Goal: Task Accomplishment & Management: Use online tool/utility

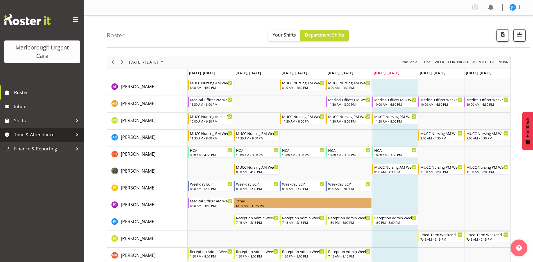
click at [35, 134] on span "Time & Attendance" at bounding box center [43, 134] width 59 height 8
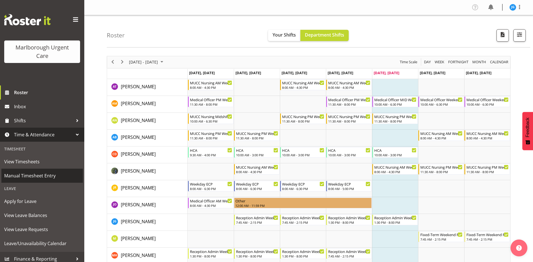
click at [28, 173] on span "Manual Timesheet Entry" at bounding box center [42, 176] width 76 height 8
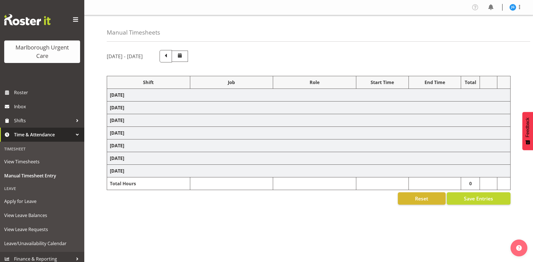
select select "81204"
select select "81205"
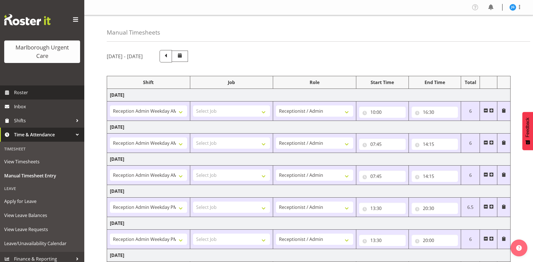
click at [22, 93] on span "Roster" at bounding box center [47, 92] width 67 height 8
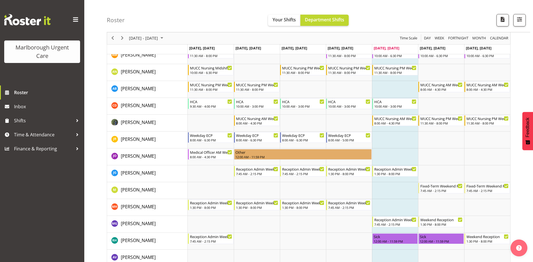
scroll to position [56, 0]
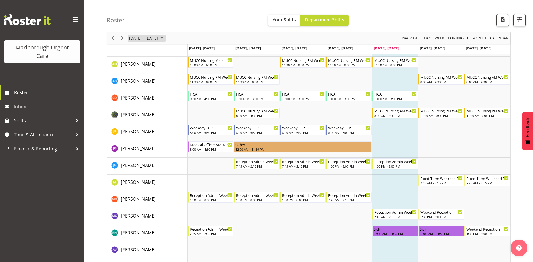
click at [165, 39] on span "October 2025" at bounding box center [162, 38] width 7 height 7
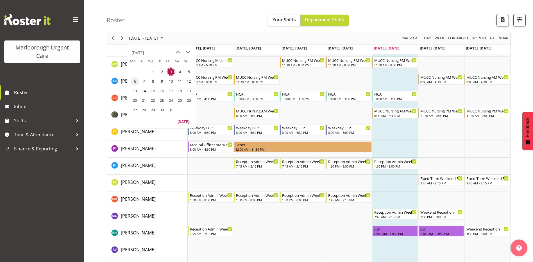
click at [134, 81] on span "6" at bounding box center [135, 81] width 8 height 8
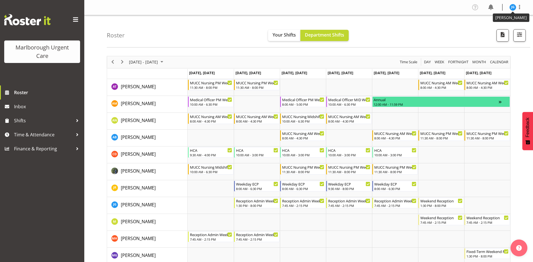
click at [513, 7] on img at bounding box center [513, 7] width 7 height 7
click at [488, 28] on link "Log Out" at bounding box center [496, 29] width 54 height 10
